Goal: Task Accomplishment & Management: Manage account settings

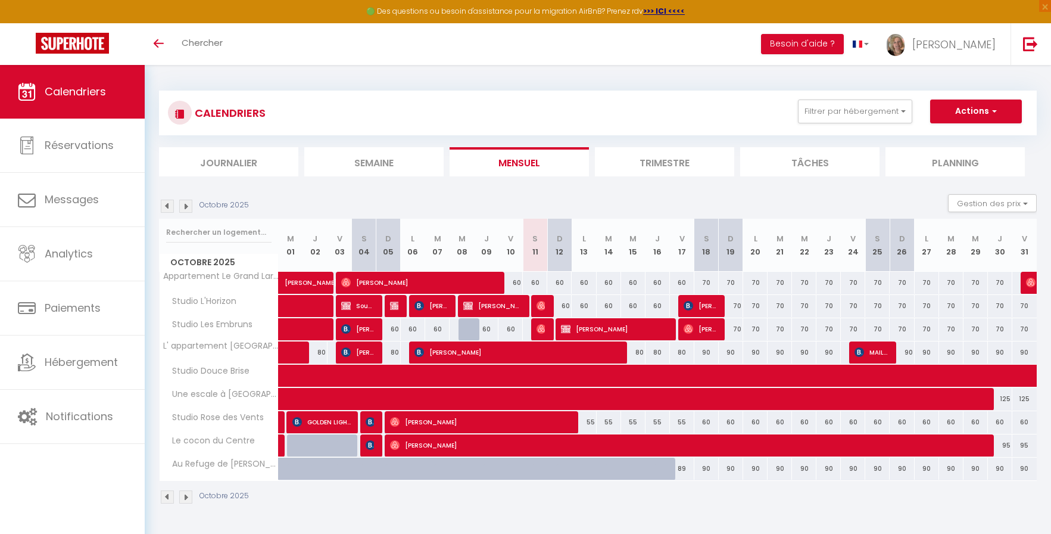
click at [186, 498] on img at bounding box center [185, 496] width 13 height 13
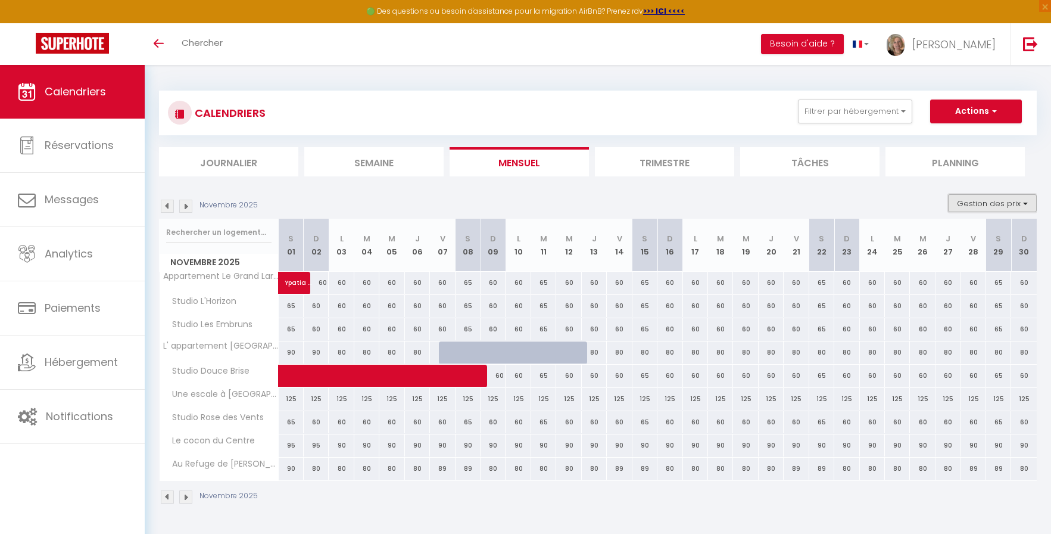
click at [991, 202] on button "Gestion des prix" at bounding box center [992, 203] width 89 height 18
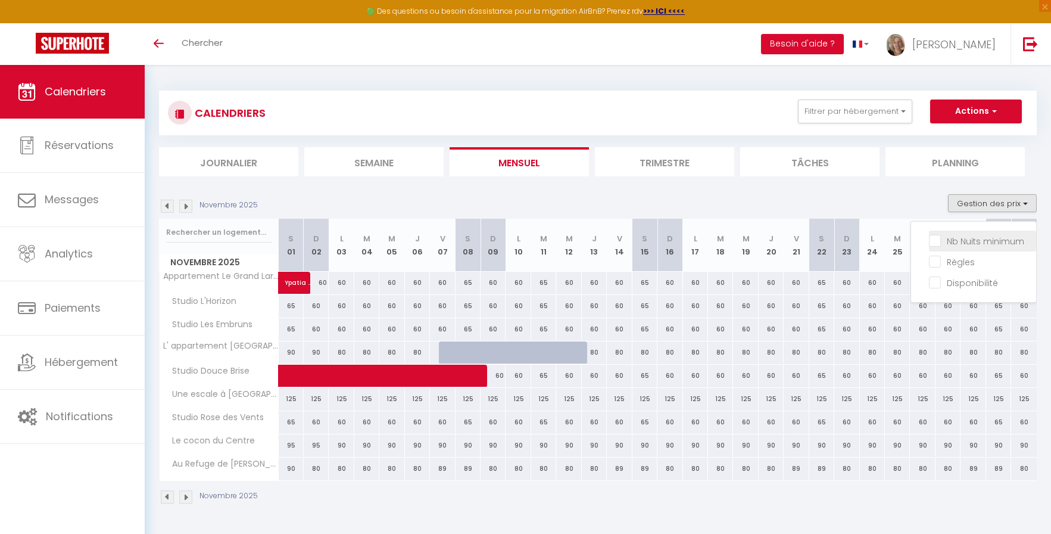
click at [955, 242] on input "Nb Nuits minimum" at bounding box center [982, 240] width 107 height 12
checkbox input "true"
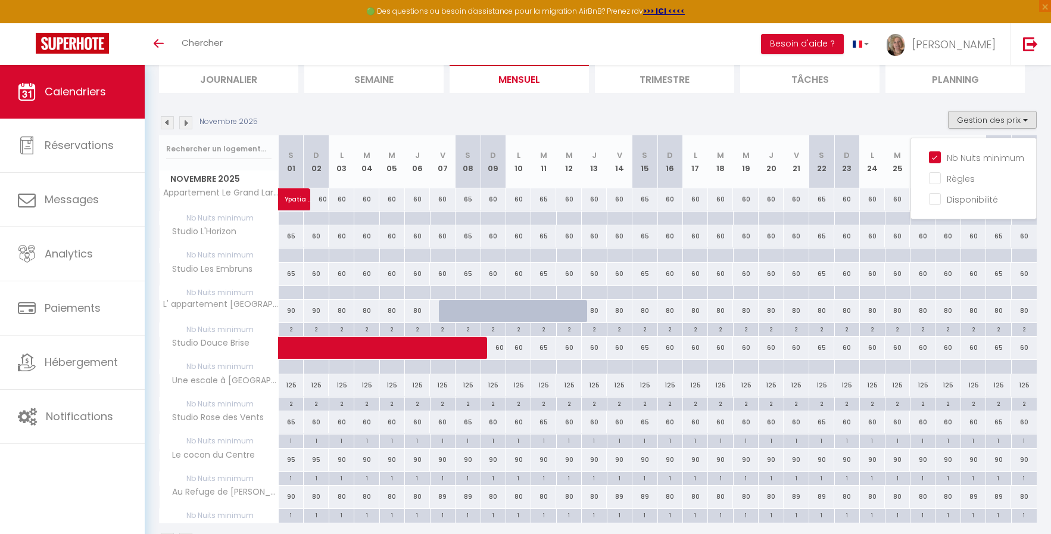
scroll to position [121, 0]
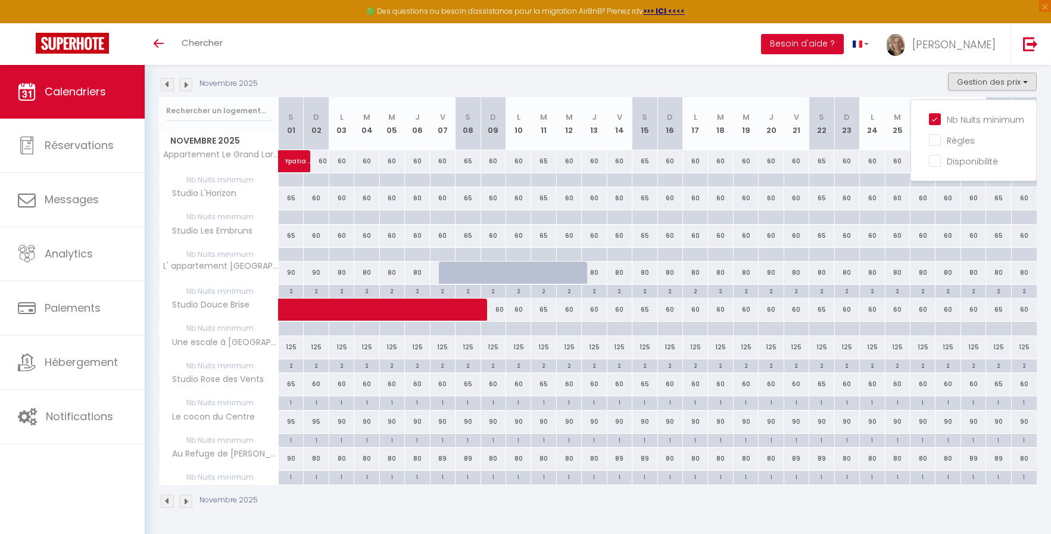
click at [186, 503] on img at bounding box center [185, 500] width 13 height 13
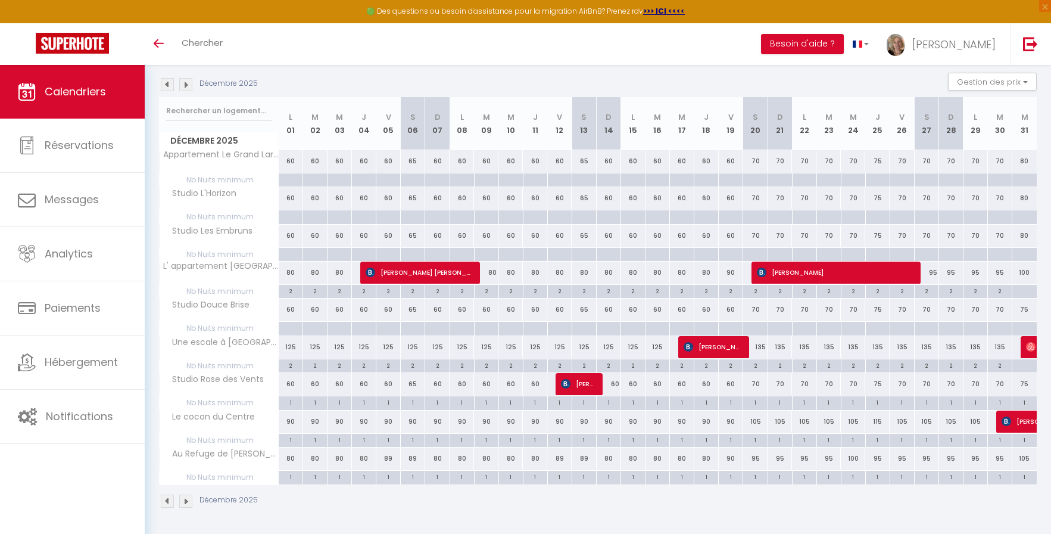
click at [186, 503] on img at bounding box center [185, 500] width 13 height 13
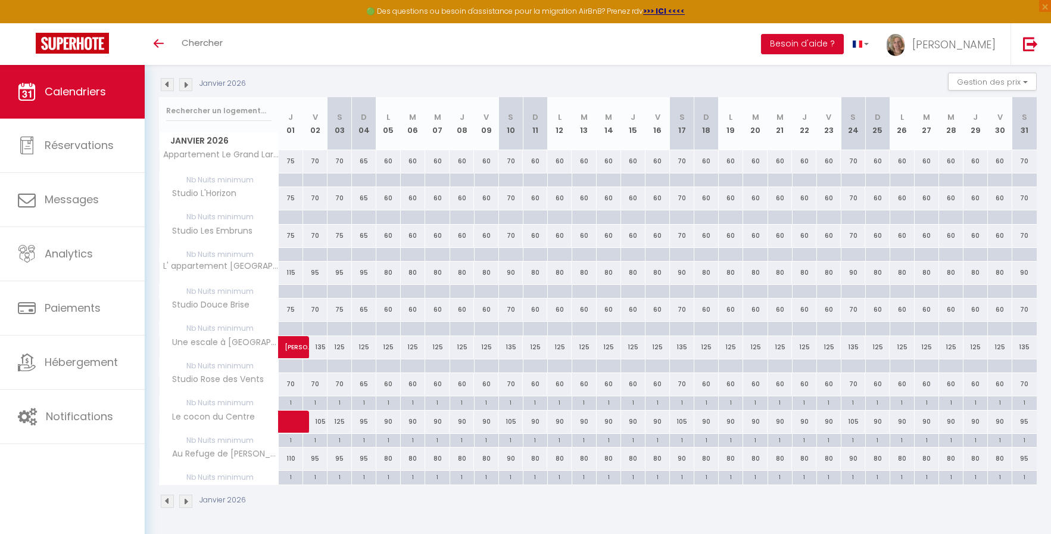
click at [285, 364] on div at bounding box center [290, 366] width 24 height 14
type input "Jeu 01 Janvier 2026"
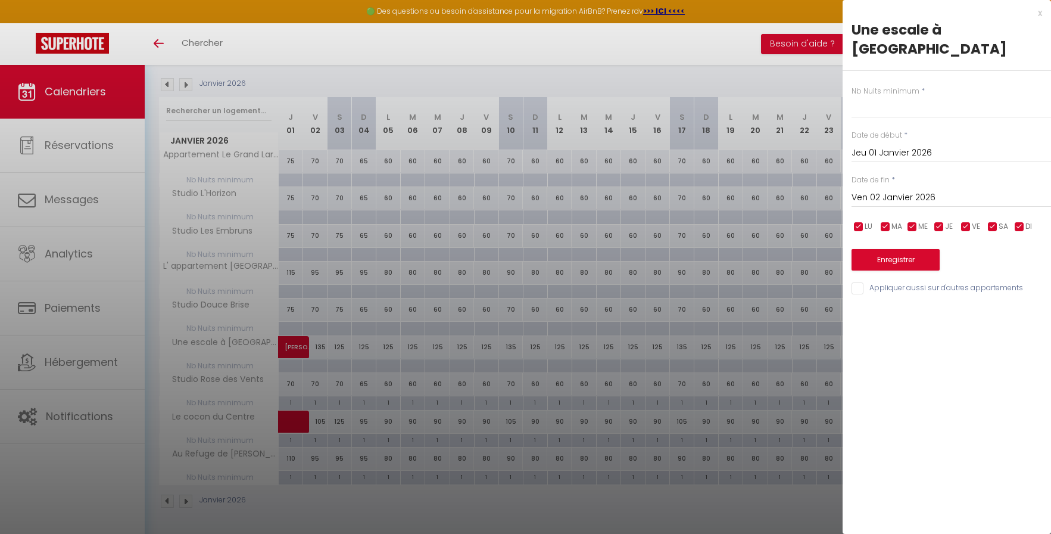
click at [898, 190] on input "Ven 02 Janvier 2026" at bounding box center [952, 197] width 200 height 15
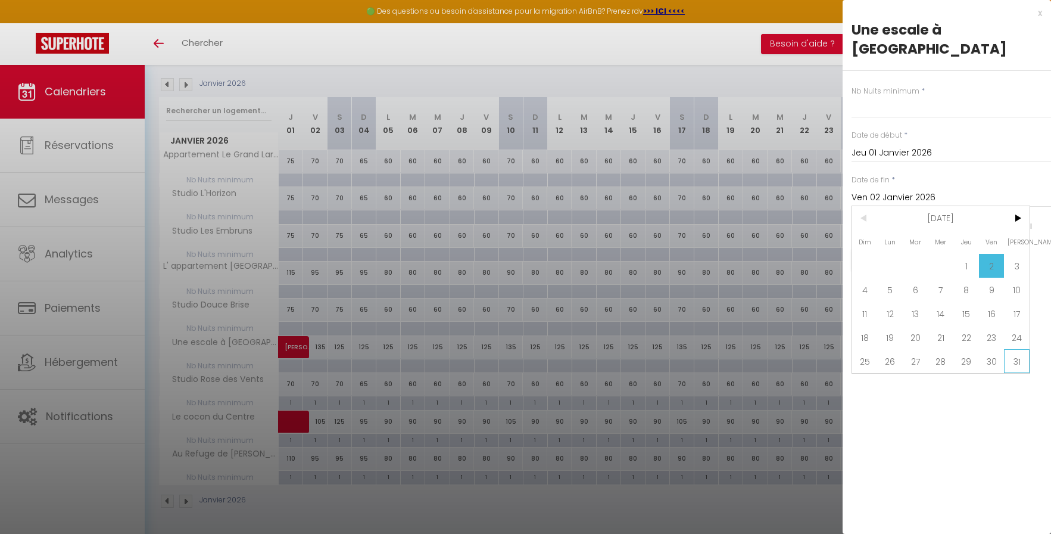
click at [1018, 349] on span "31" at bounding box center [1017, 361] width 26 height 24
type input "[PERSON_NAME] 31 Janvier 2026"
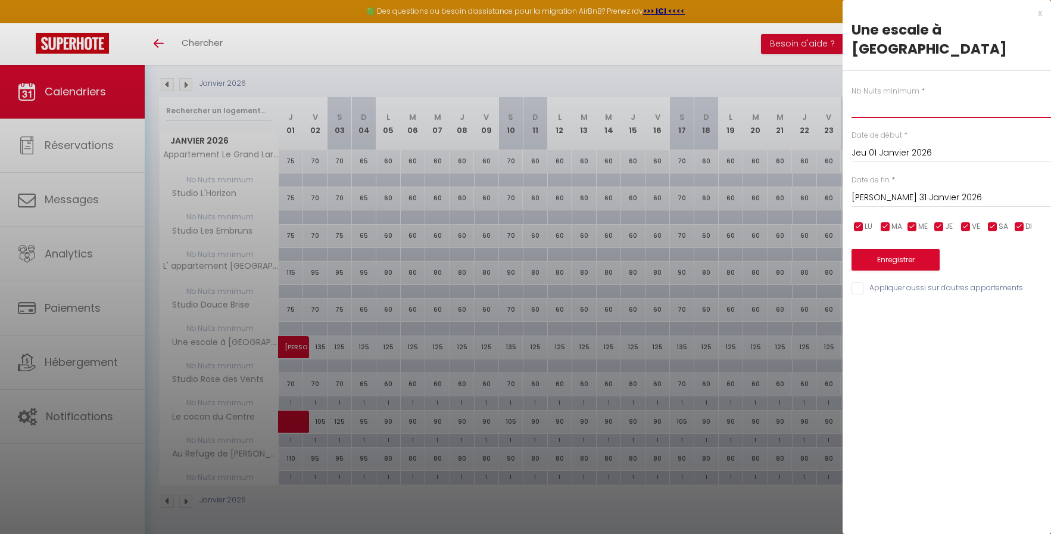
click at [872, 96] on input "text" at bounding box center [952, 106] width 200 height 21
type input "2"
click at [886, 249] on button "Enregistrer" at bounding box center [896, 259] width 88 height 21
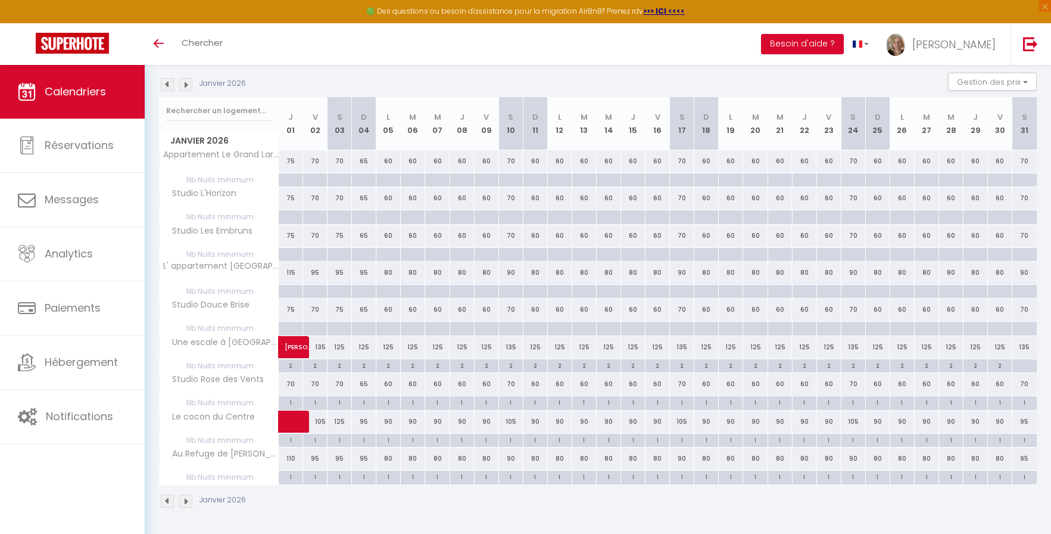
click at [1026, 366] on div at bounding box center [1024, 366] width 25 height 14
type input "[PERSON_NAME] 31 Janvier 2026"
type input "Dim 01 Février 2026"
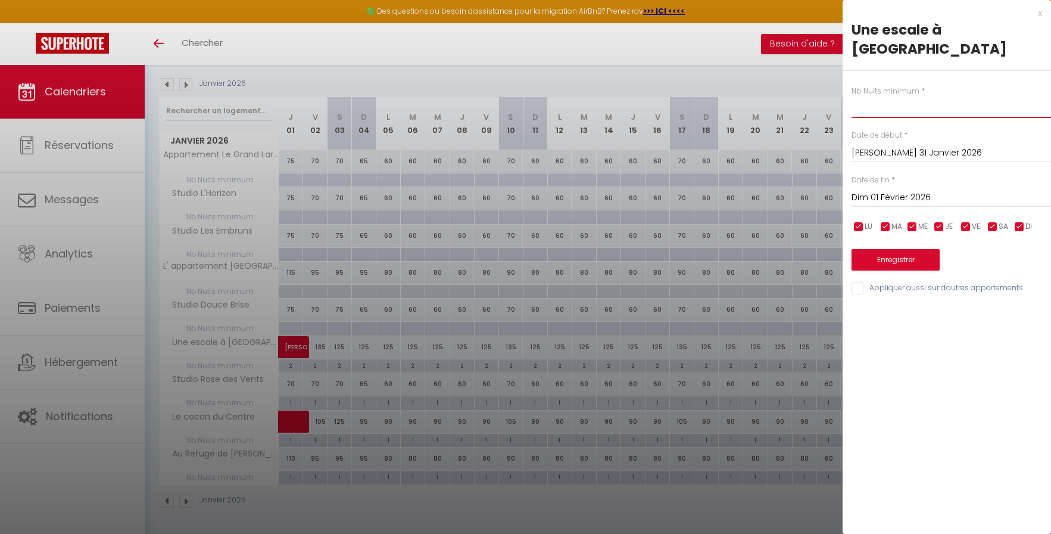
click at [867, 96] on input "text" at bounding box center [952, 106] width 200 height 21
type input "2"
click at [879, 190] on input "Dim 01 Février 2026" at bounding box center [952, 197] width 200 height 15
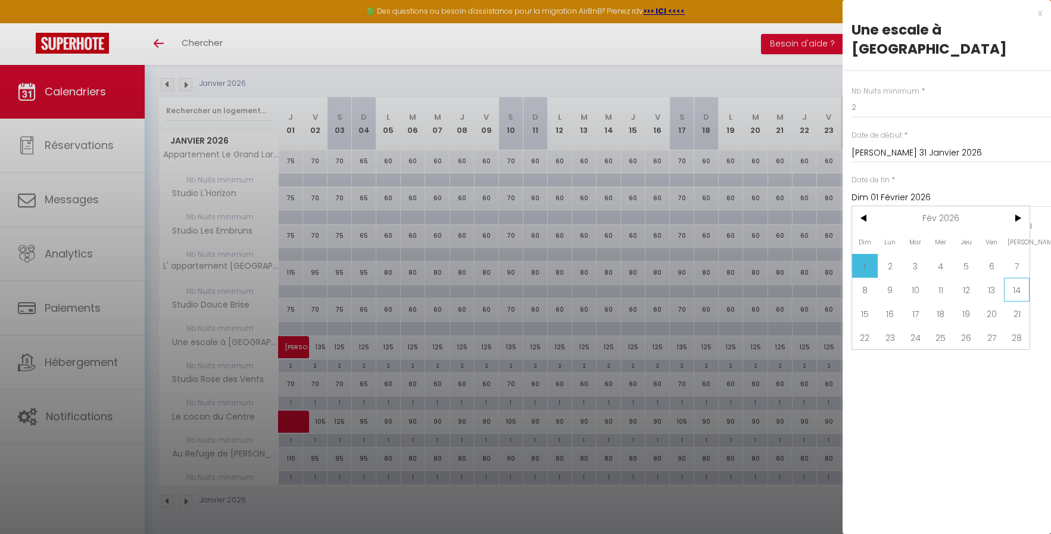
click at [1013, 278] on span "14" at bounding box center [1017, 290] width 26 height 24
type input "[PERSON_NAME] 14 Février 2026"
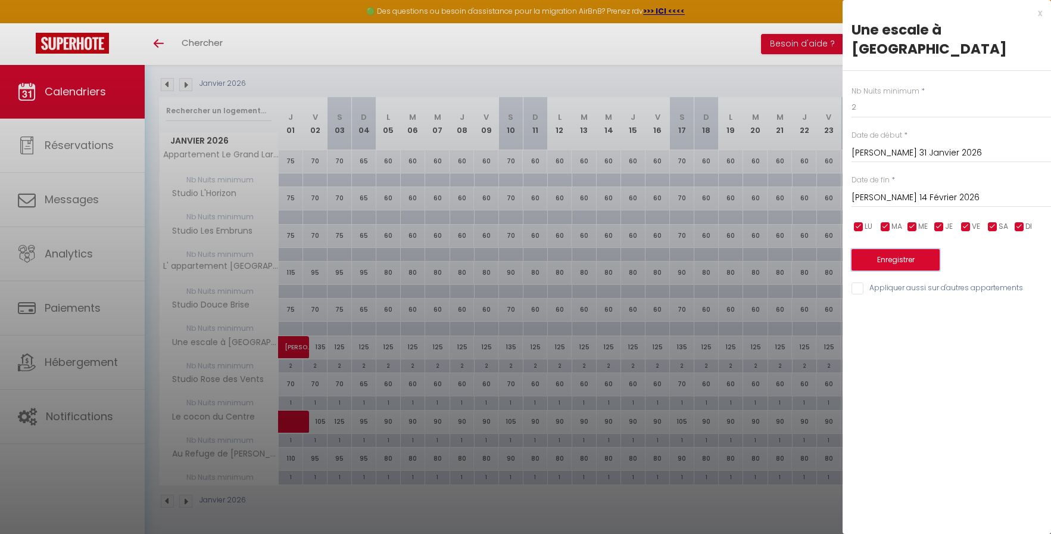
click at [925, 249] on button "Enregistrer" at bounding box center [896, 259] width 88 height 21
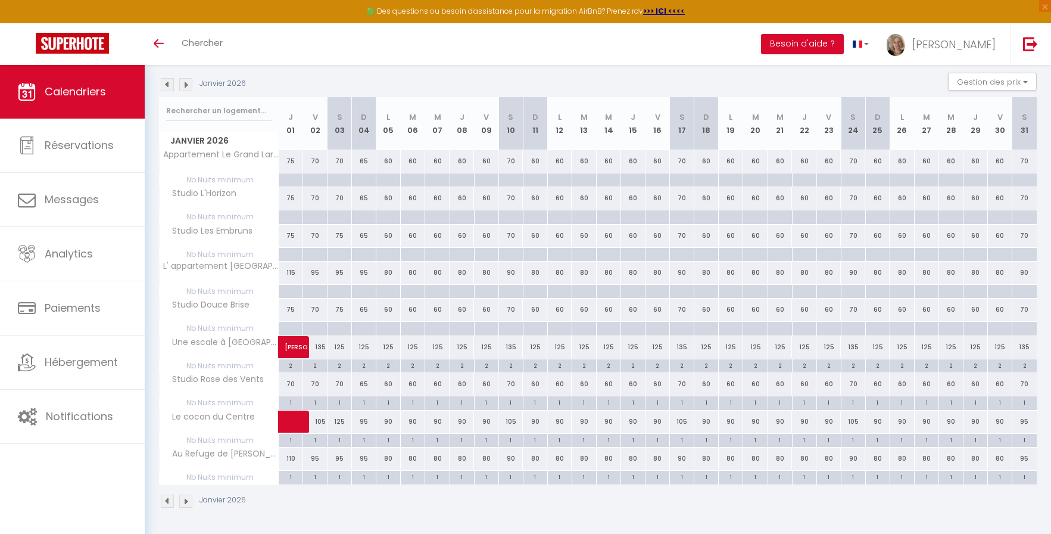
click at [188, 506] on img at bounding box center [185, 500] width 13 height 13
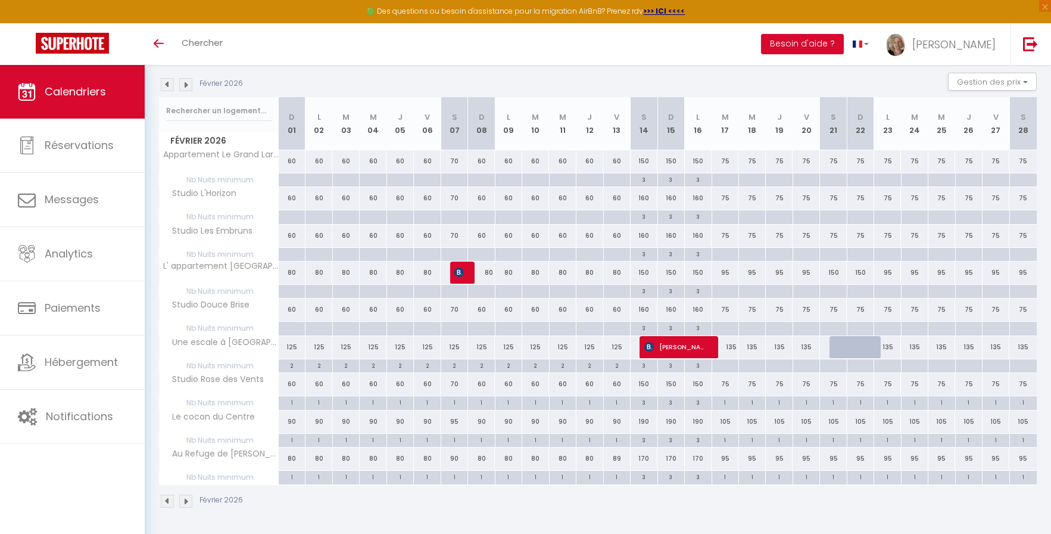
click at [727, 365] on div at bounding box center [725, 366] width 27 height 14
type input "[DATE] Février 2026"
type input "Mer 18 Février 2026"
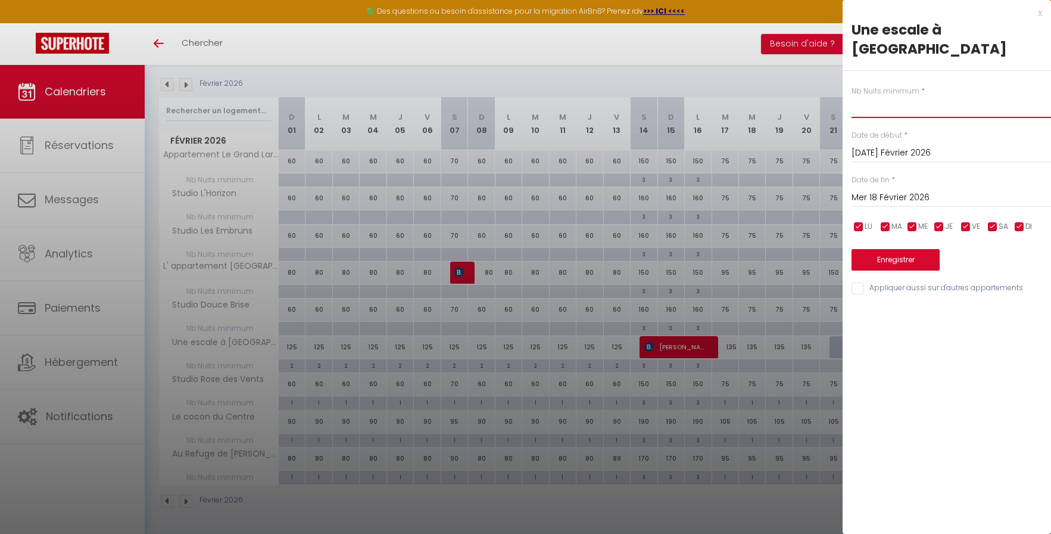
click at [864, 96] on input "text" at bounding box center [952, 106] width 200 height 21
type input "2"
click at [894, 190] on input "Mer 18 Février 2026" at bounding box center [952, 197] width 200 height 15
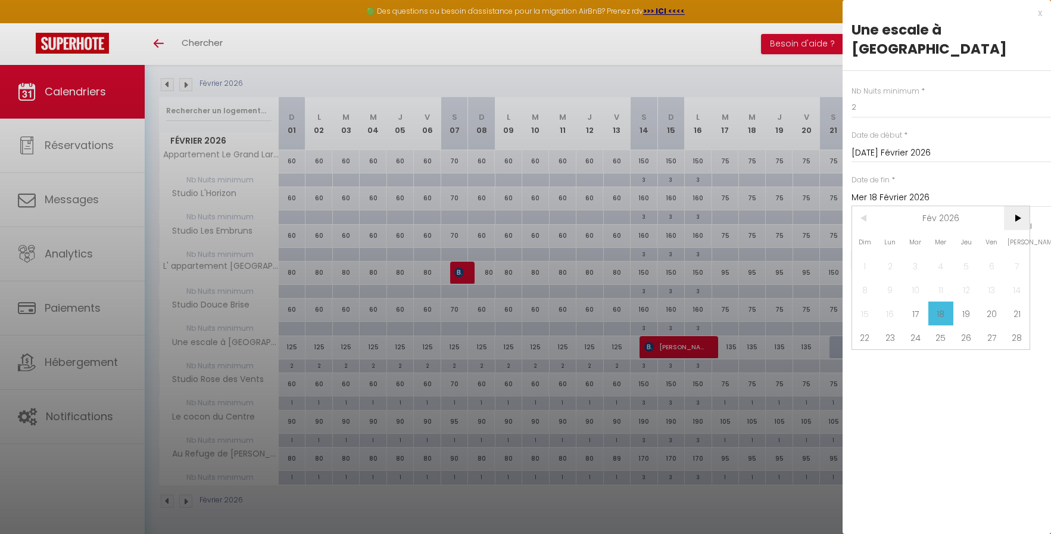
click at [1015, 206] on span ">" at bounding box center [1017, 218] width 26 height 24
click at [917, 349] on span "30" at bounding box center [916, 361] width 26 height 24
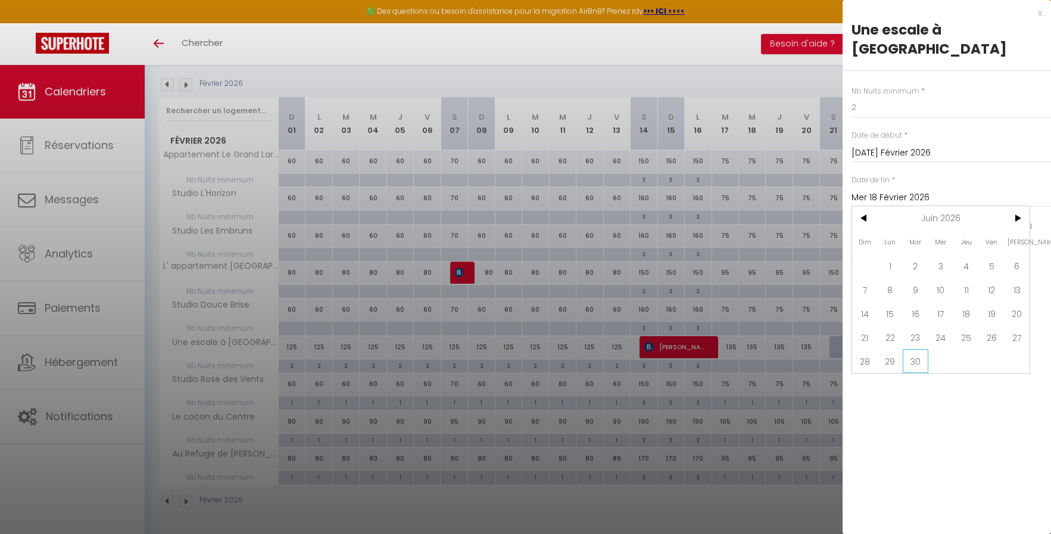
type input "[DATE] Juin 2026"
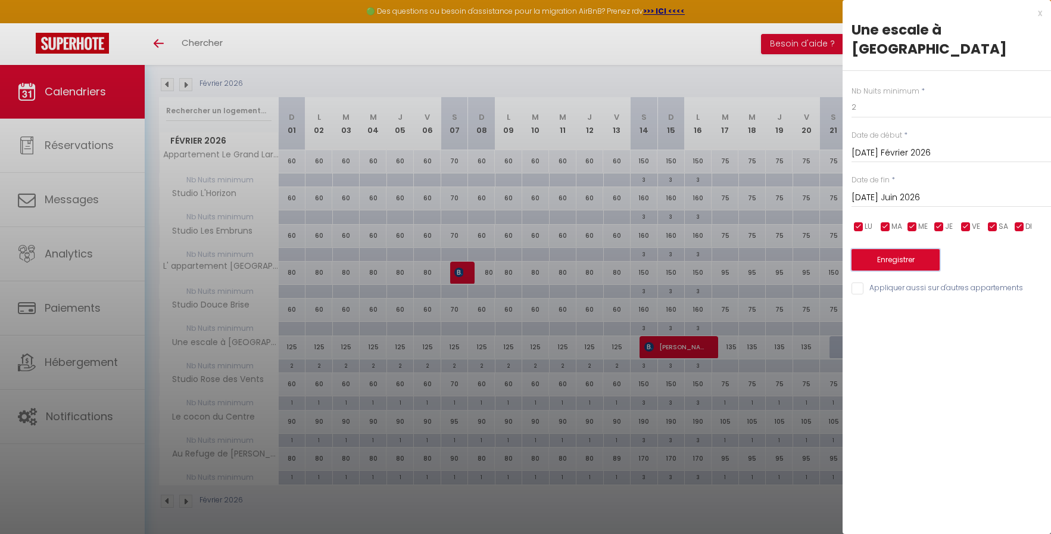
click at [877, 249] on button "Enregistrer" at bounding box center [896, 259] width 88 height 21
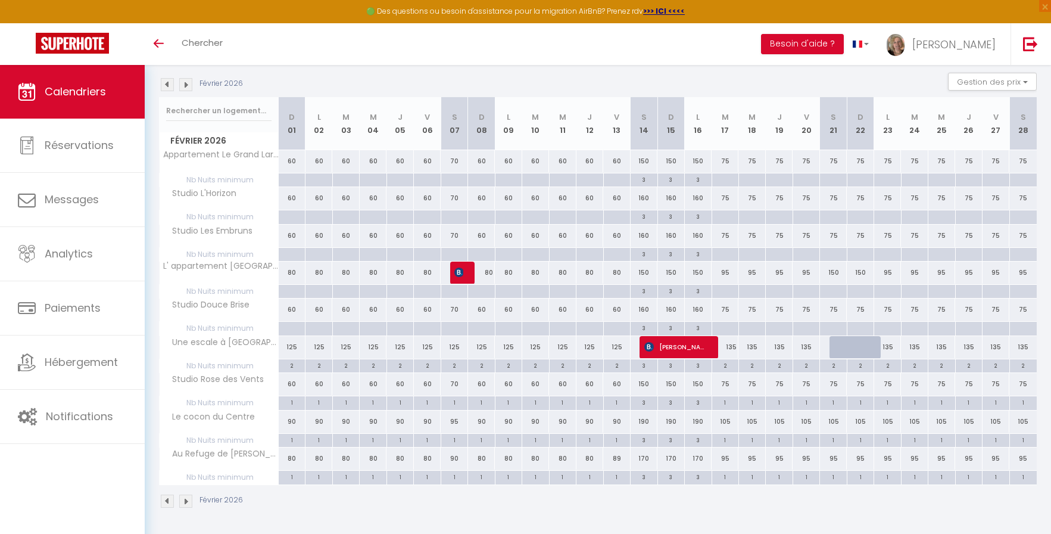
click at [167, 500] on img at bounding box center [167, 500] width 13 height 13
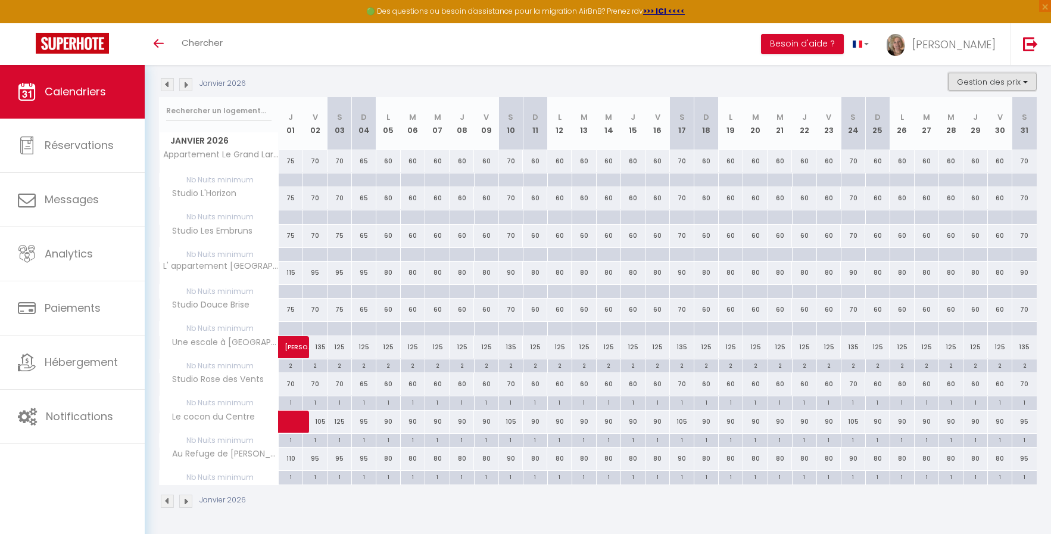
click at [970, 77] on button "Gestion des prix" at bounding box center [992, 82] width 89 height 18
click at [293, 292] on div at bounding box center [290, 292] width 24 height 14
type input "Jeu 01 Janvier 2026"
type input "Ven 02 Janvier 2026"
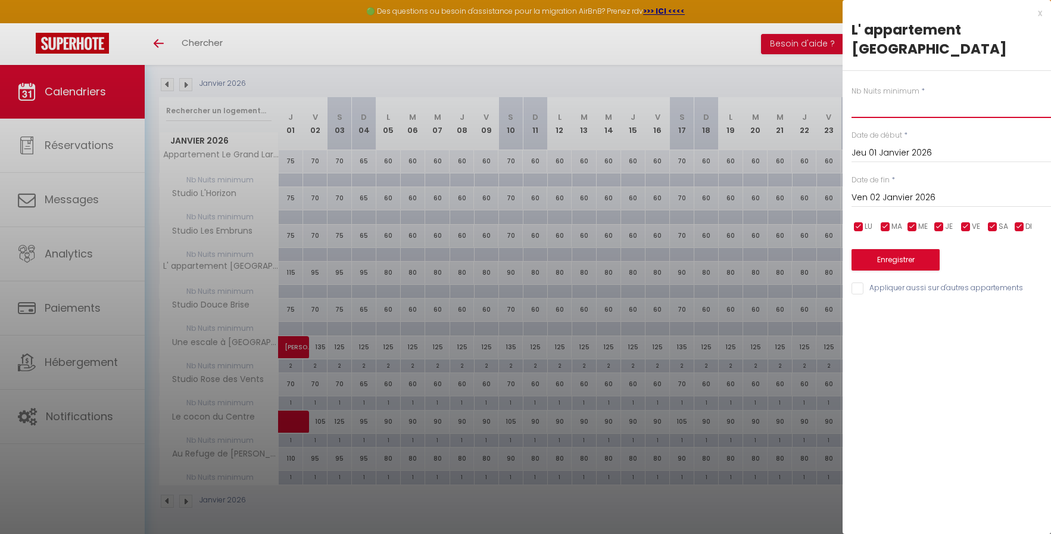
click at [865, 108] on input "text" at bounding box center [952, 106] width 200 height 21
type input "2"
click at [888, 199] on input "Ven 02 Janvier 2026" at bounding box center [952, 197] width 200 height 15
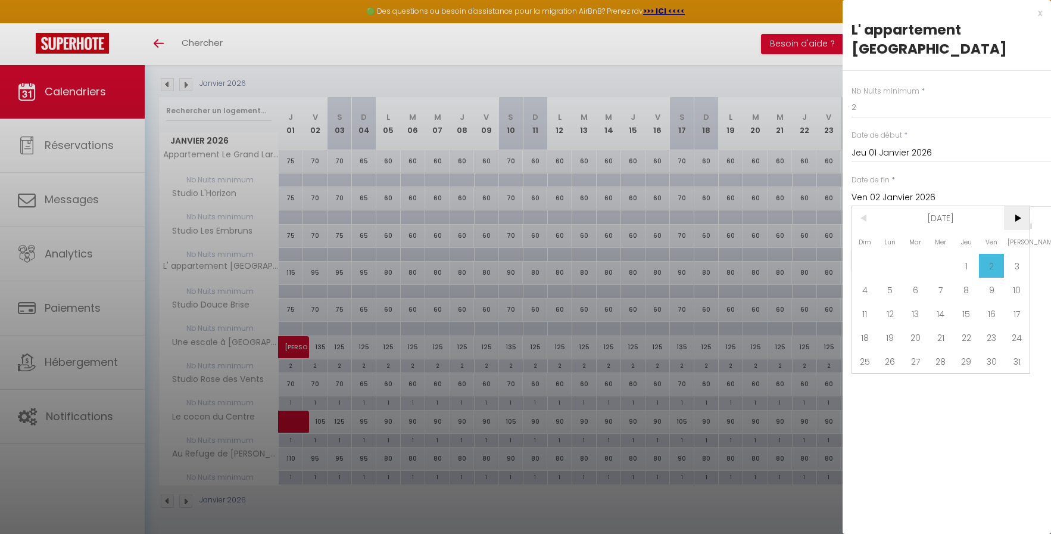
click at [1020, 213] on span ">" at bounding box center [1017, 218] width 26 height 24
click at [990, 287] on span "13" at bounding box center [992, 290] width 26 height 24
type input "Ven 13 Février 2026"
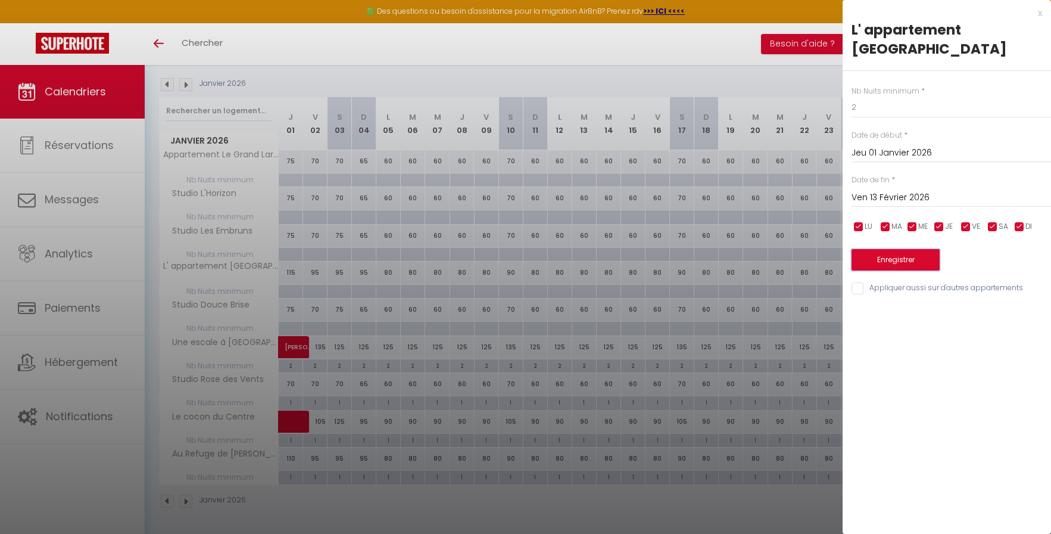
click at [920, 258] on button "Enregistrer" at bounding box center [896, 259] width 88 height 21
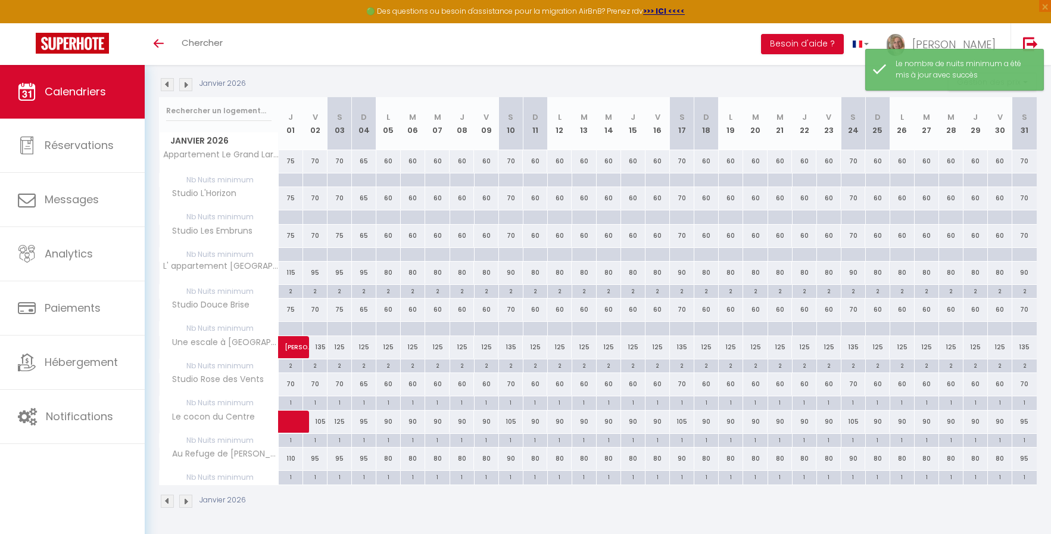
click at [168, 498] on img at bounding box center [167, 500] width 13 height 13
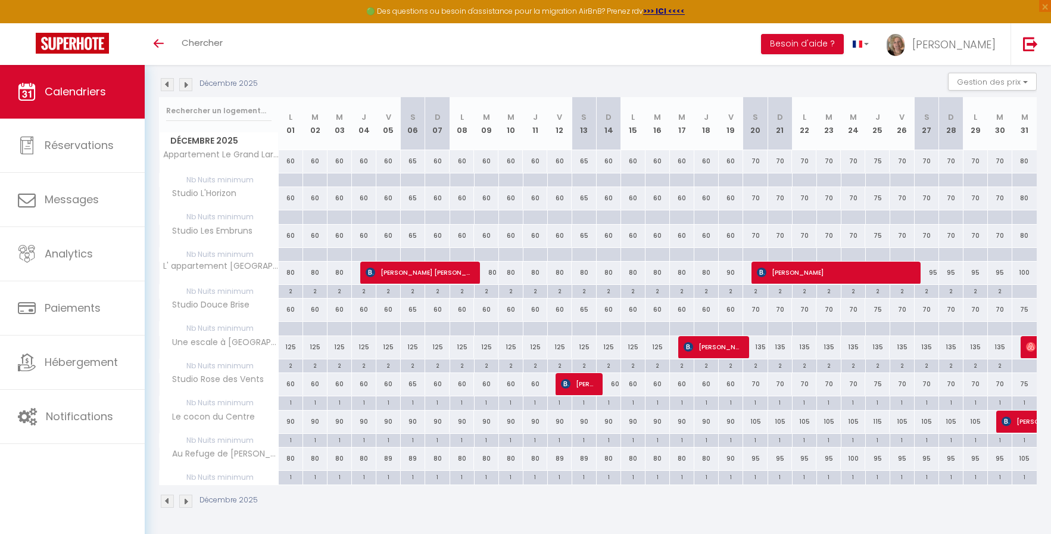
click at [1030, 366] on div at bounding box center [1024, 366] width 25 height 14
type input "Mer 31 Décembre 2025"
type input "Jeu 01 Janvier 2026"
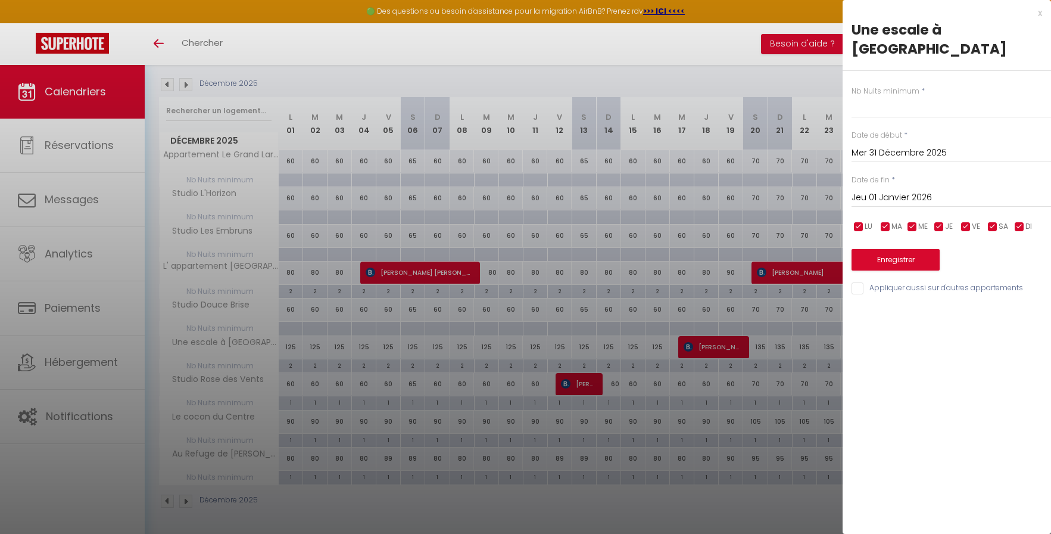
click at [246, 263] on div at bounding box center [525, 267] width 1051 height 534
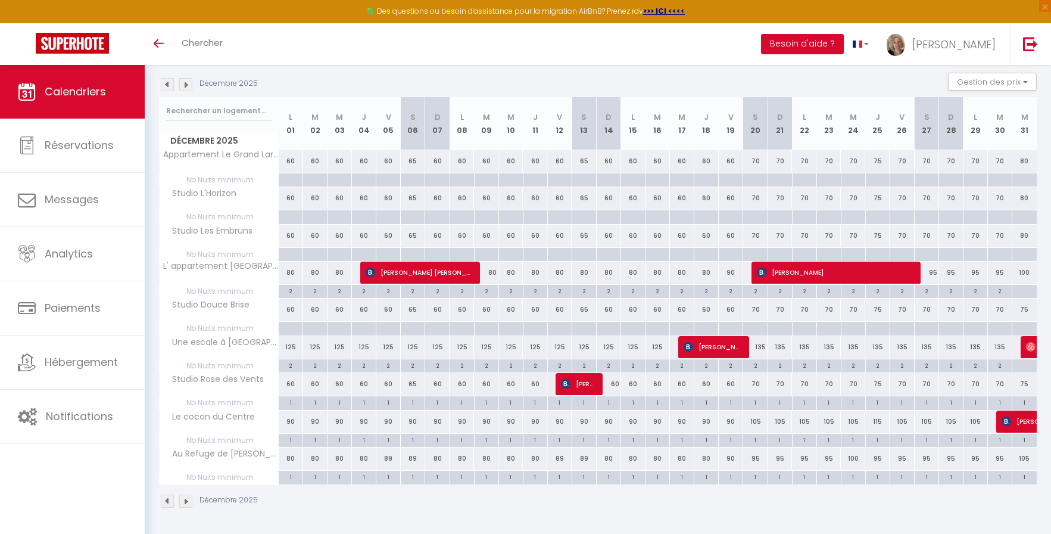
click at [1023, 292] on div at bounding box center [1024, 292] width 25 height 14
type input "Mer 31 Décembre 2025"
type input "Jeu 01 Janvier 2026"
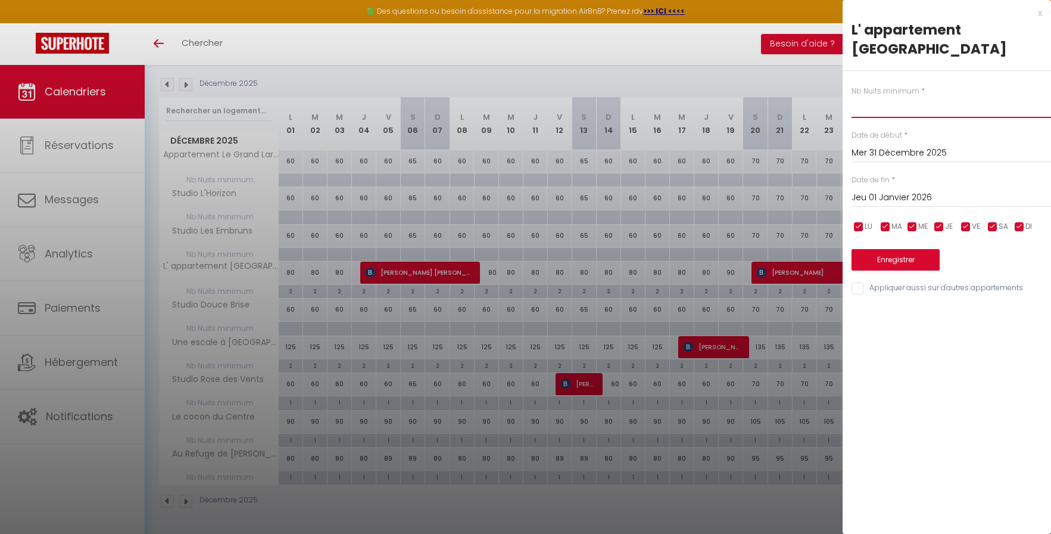
click at [914, 110] on input "text" at bounding box center [952, 106] width 200 height 21
type input "2"
click at [912, 264] on button "Enregistrer" at bounding box center [896, 259] width 88 height 21
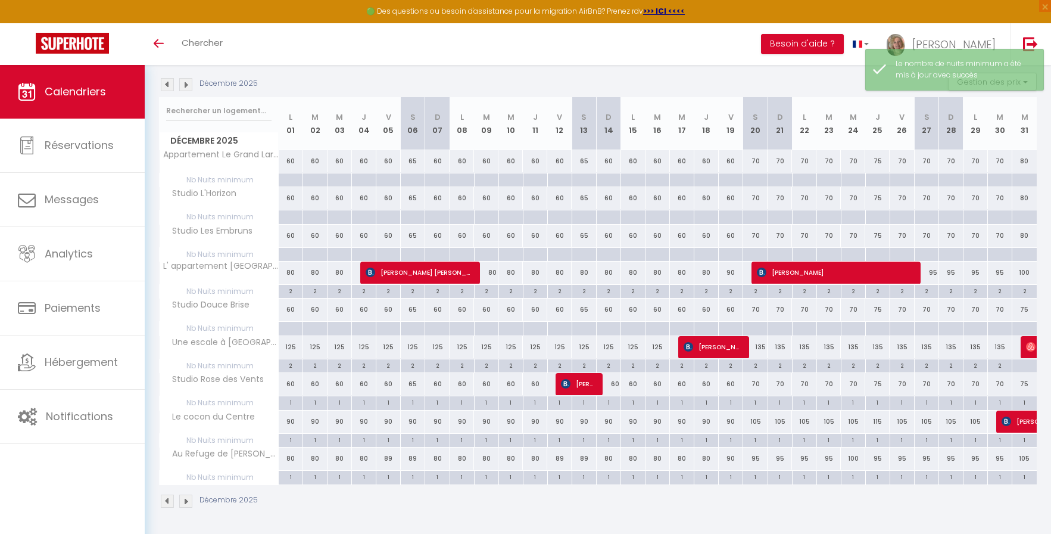
click at [184, 498] on img at bounding box center [185, 500] width 13 height 13
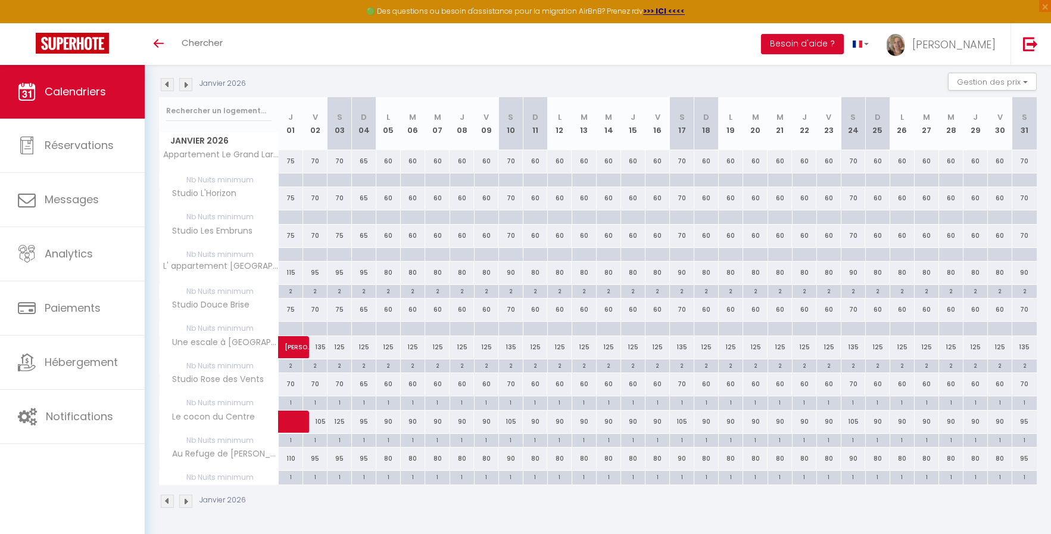
click at [183, 497] on img at bounding box center [185, 500] width 13 height 13
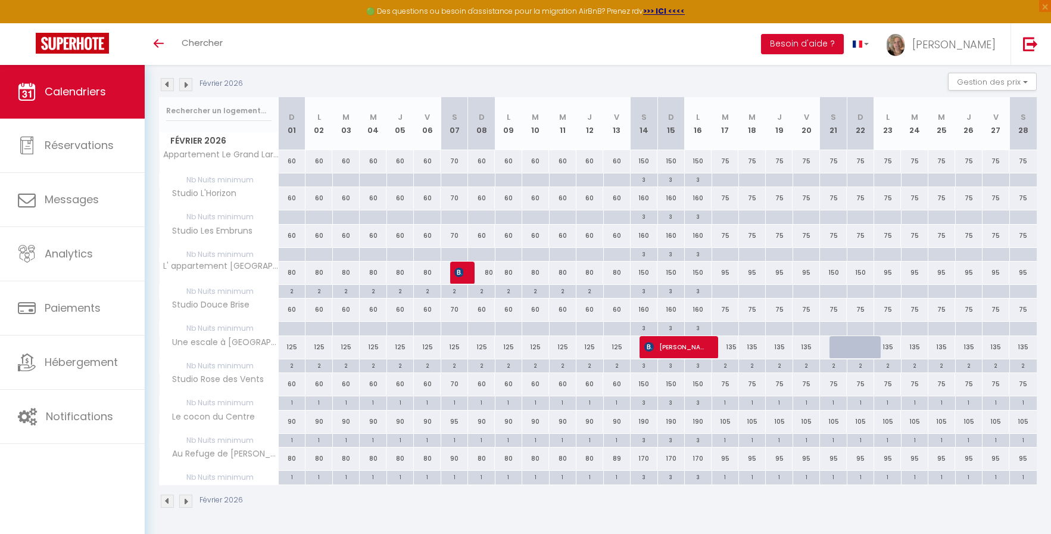
click at [619, 290] on div at bounding box center [616, 292] width 27 height 14
type input "Ven 13 Février 2026"
type input "[PERSON_NAME] 14 Février 2026"
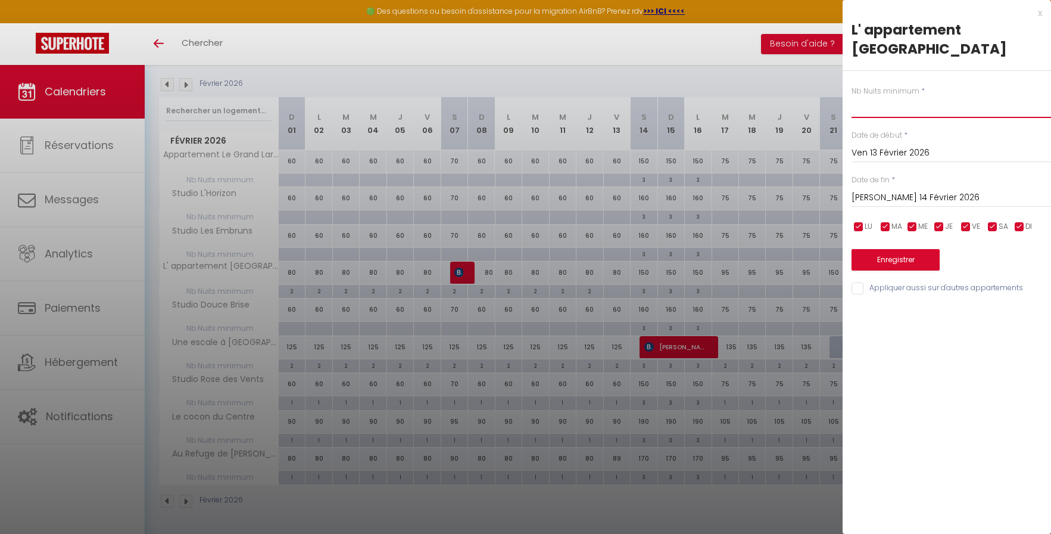
click at [872, 111] on input "text" at bounding box center [952, 106] width 200 height 21
type input "2"
click at [913, 256] on button "Enregistrer" at bounding box center [896, 259] width 88 height 21
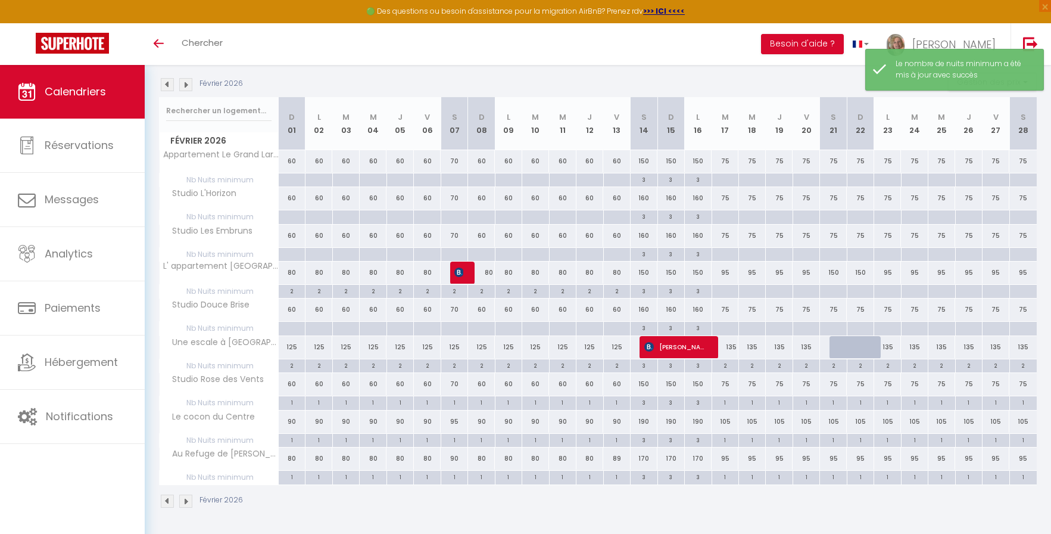
click at [716, 289] on div at bounding box center [725, 292] width 27 height 14
type input "[DATE] Février 2026"
type input "Mer 18 Février 2026"
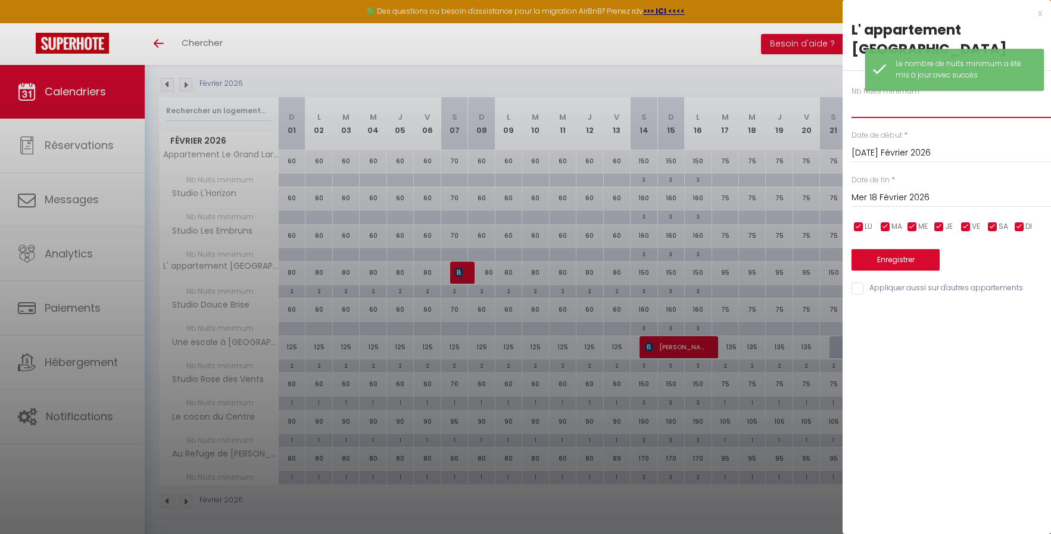
click at [856, 109] on input "text" at bounding box center [952, 106] width 200 height 21
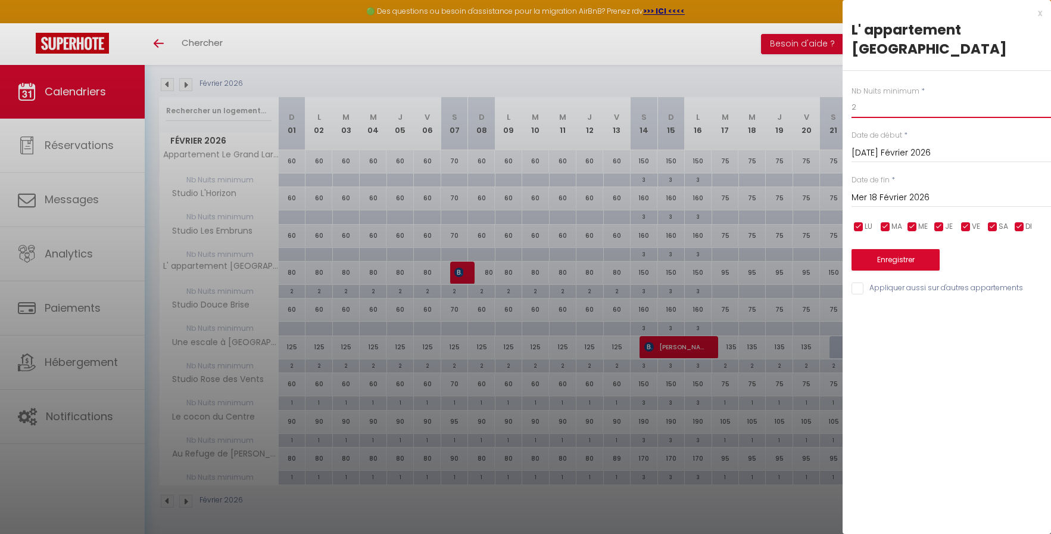
type input "2"
click at [855, 195] on input "Mer 18 Février 2026" at bounding box center [952, 197] width 200 height 15
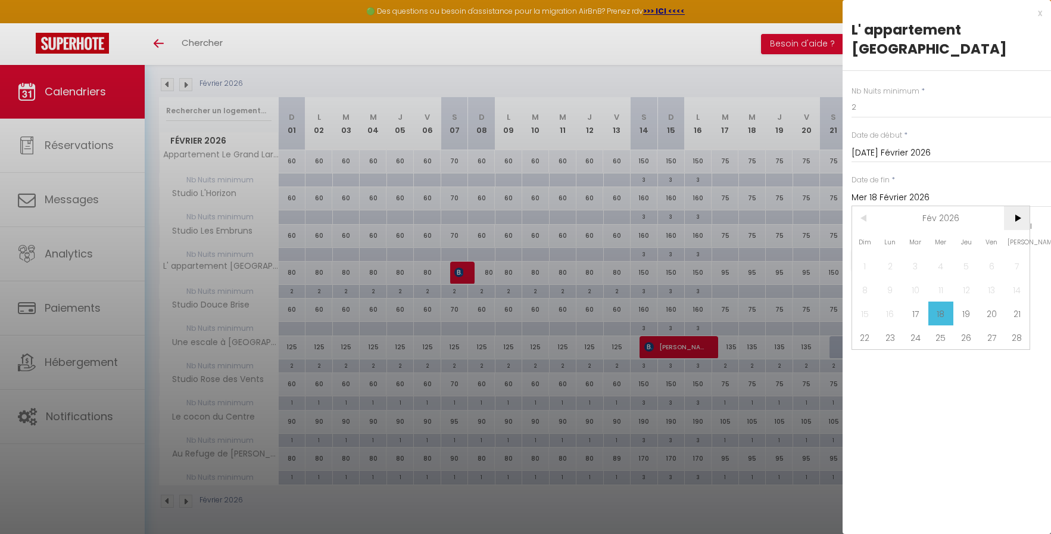
click at [1009, 219] on span ">" at bounding box center [1017, 218] width 26 height 24
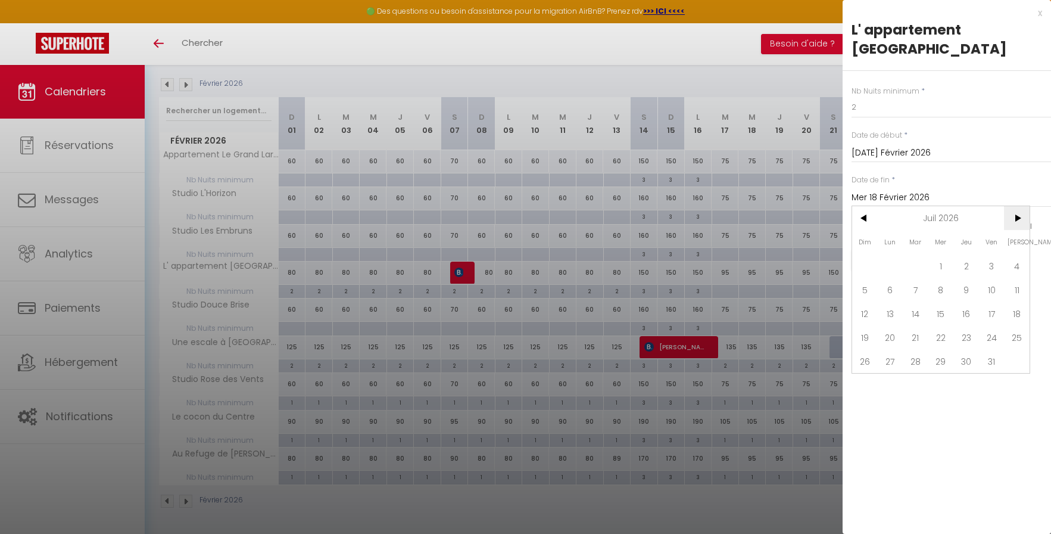
click at [1009, 219] on span ">" at bounding box center [1017, 218] width 26 height 24
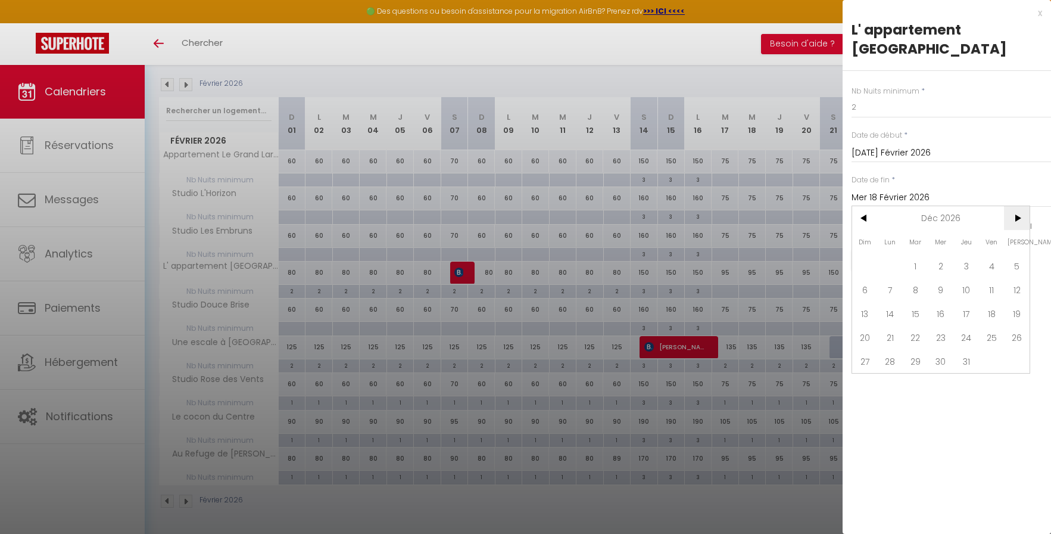
click at [1009, 219] on span ">" at bounding box center [1017, 218] width 26 height 24
click at [859, 213] on span "<" at bounding box center [865, 218] width 26 height 24
click at [966, 362] on span "31" at bounding box center [966, 361] width 26 height 24
type input "Jeu 31 Décembre 2026"
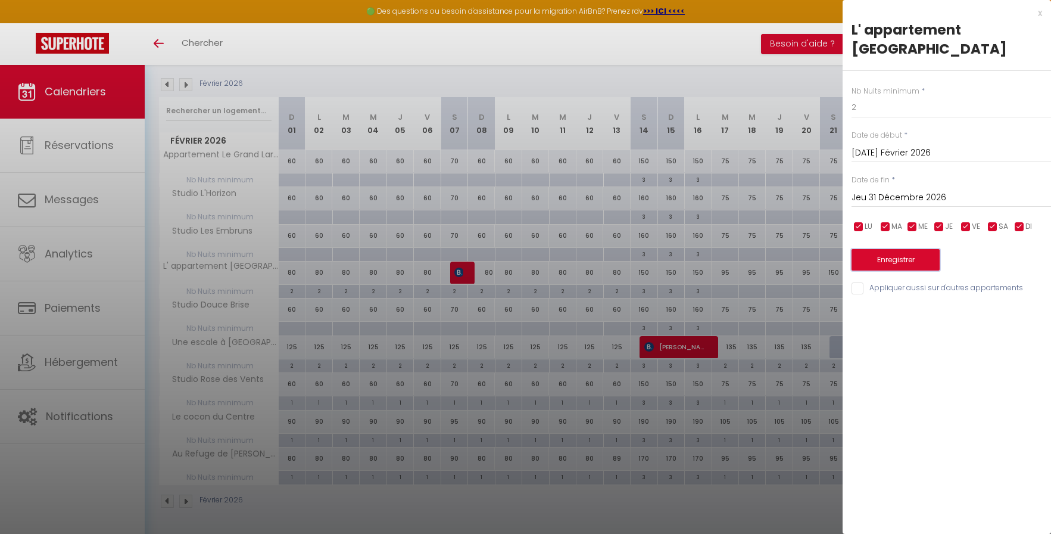
click at [922, 257] on button "Enregistrer" at bounding box center [896, 259] width 88 height 21
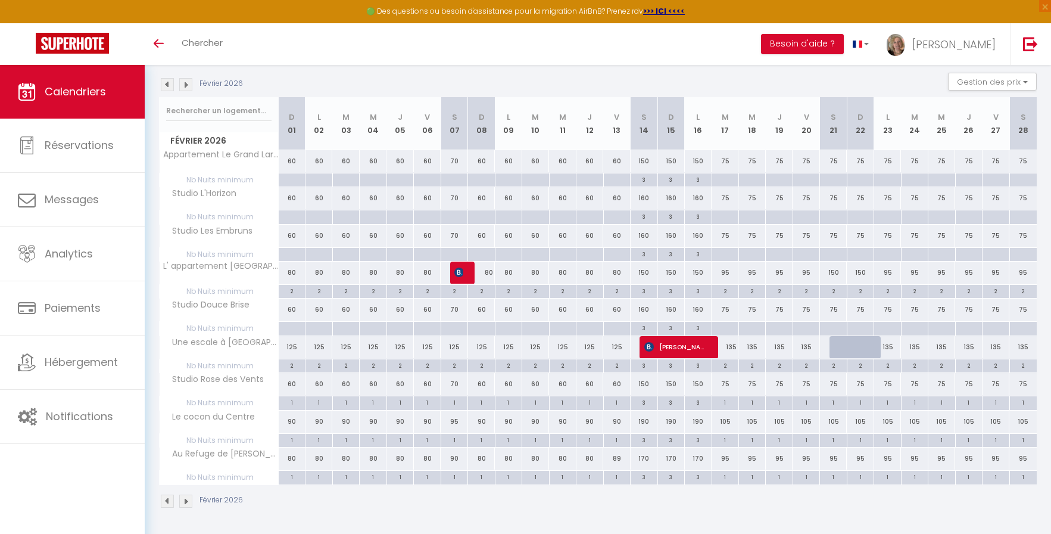
click at [167, 498] on img at bounding box center [167, 500] width 13 height 13
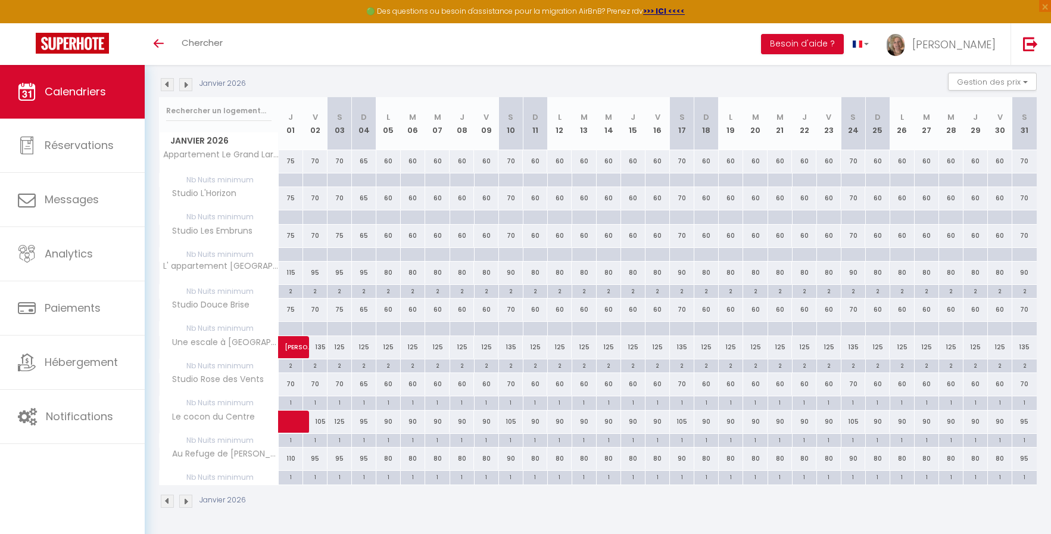
click at [167, 497] on img at bounding box center [167, 500] width 13 height 13
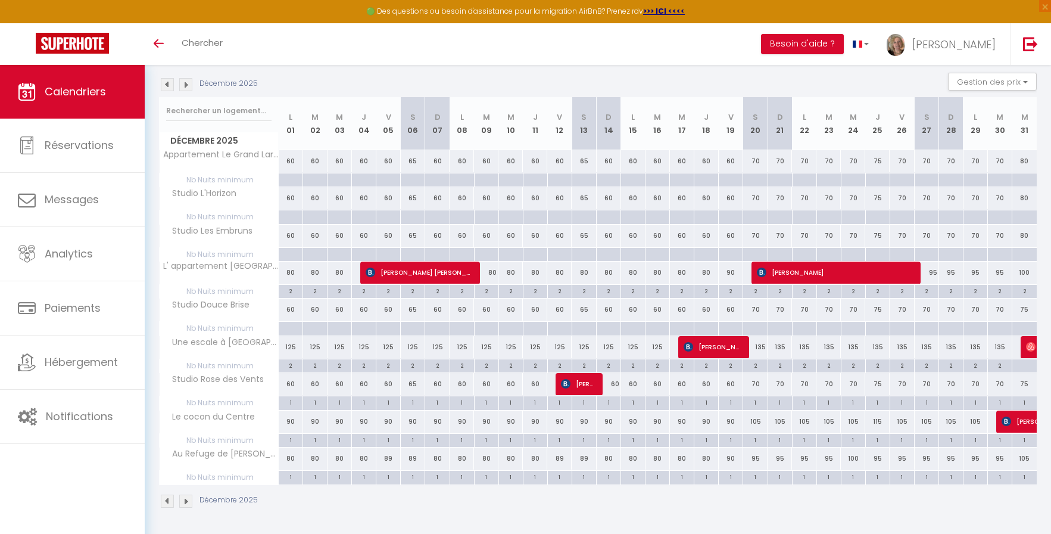
click at [167, 497] on img at bounding box center [167, 500] width 13 height 13
